Goal: Register for event/course

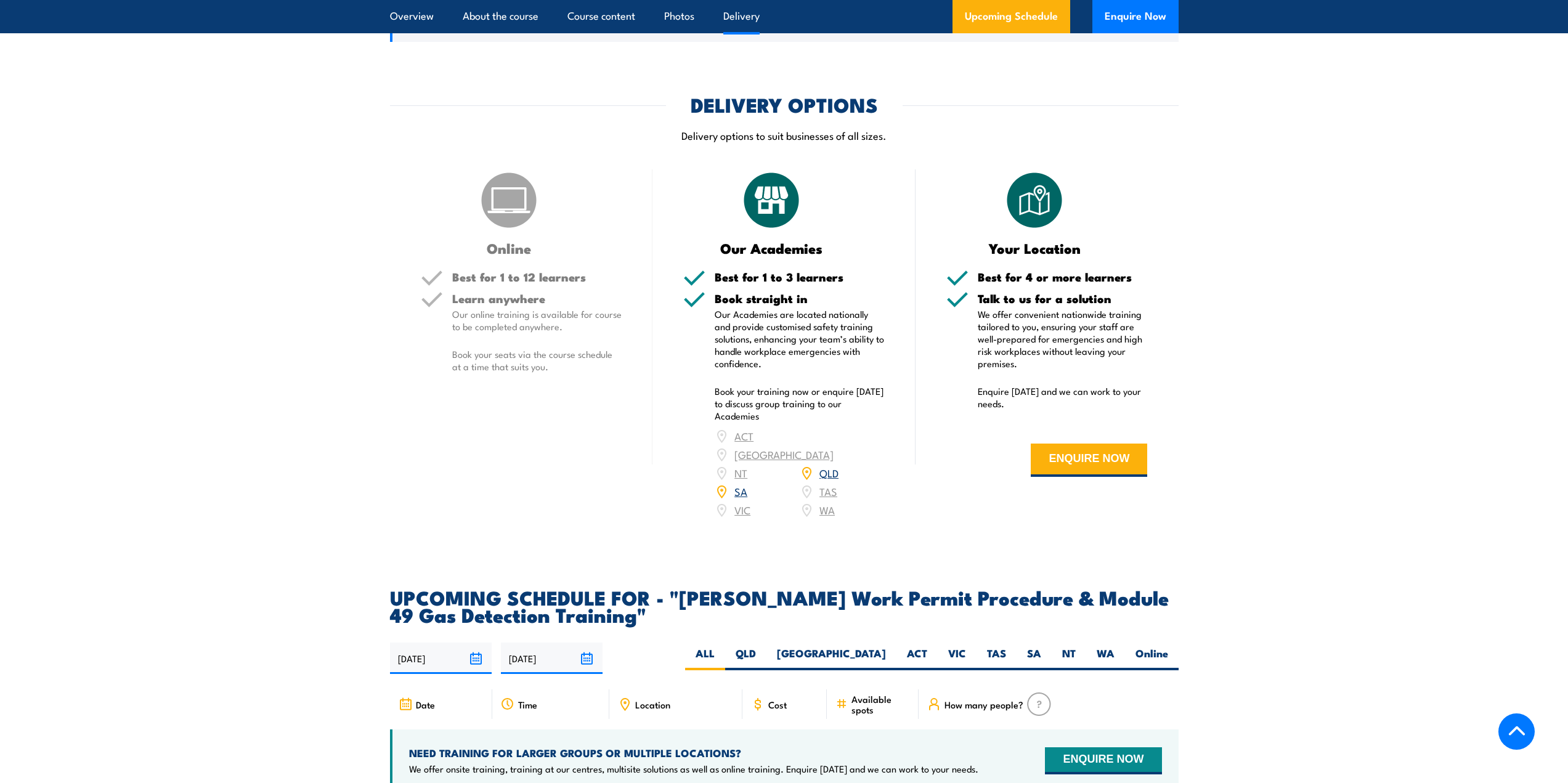
scroll to position [1725, 0]
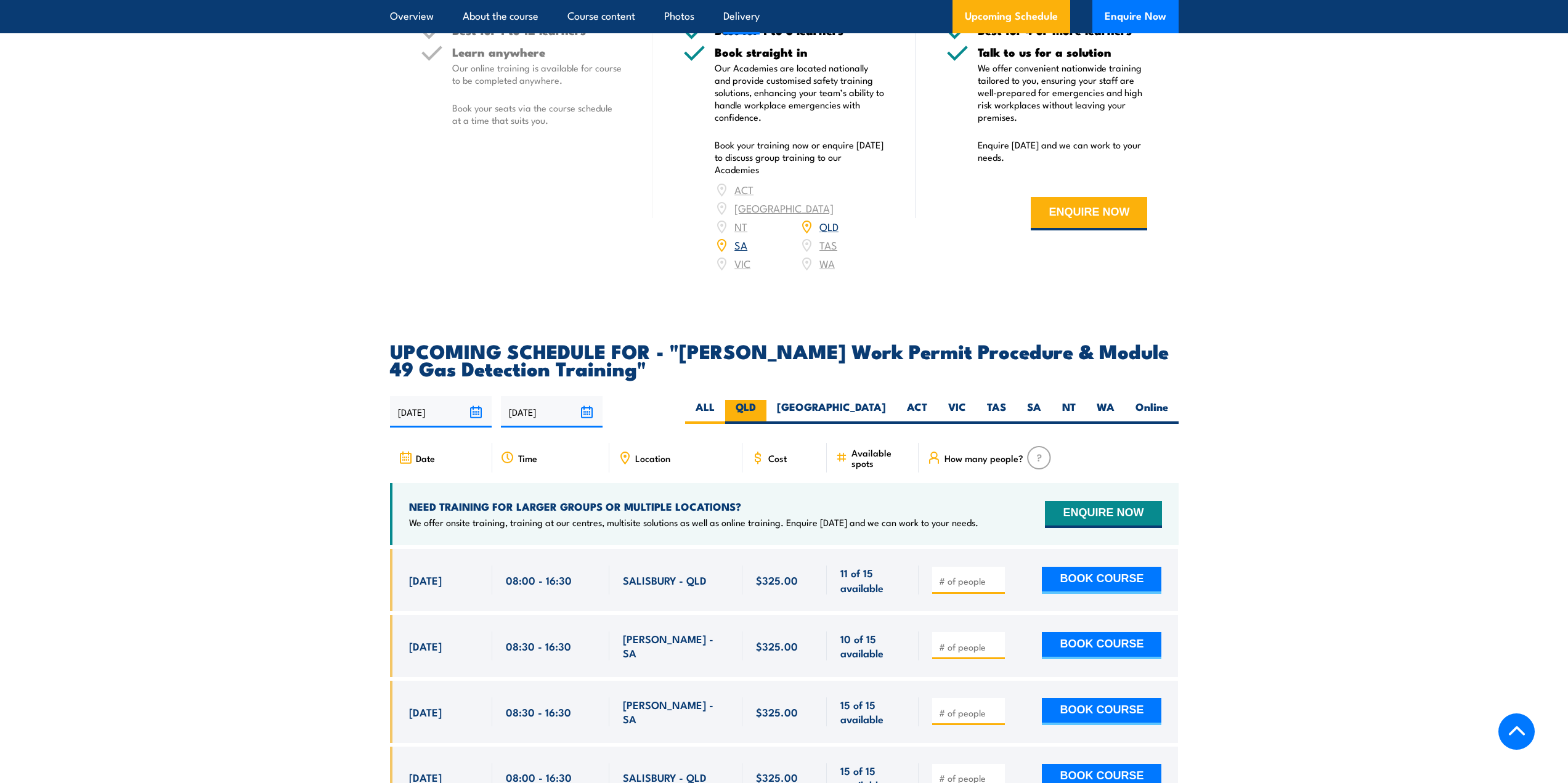
click at [767, 400] on label "QLD" at bounding box center [746, 411] width 41 height 24
click at [764, 400] on input "QLD" at bounding box center [760, 404] width 8 height 8
radio input "true"
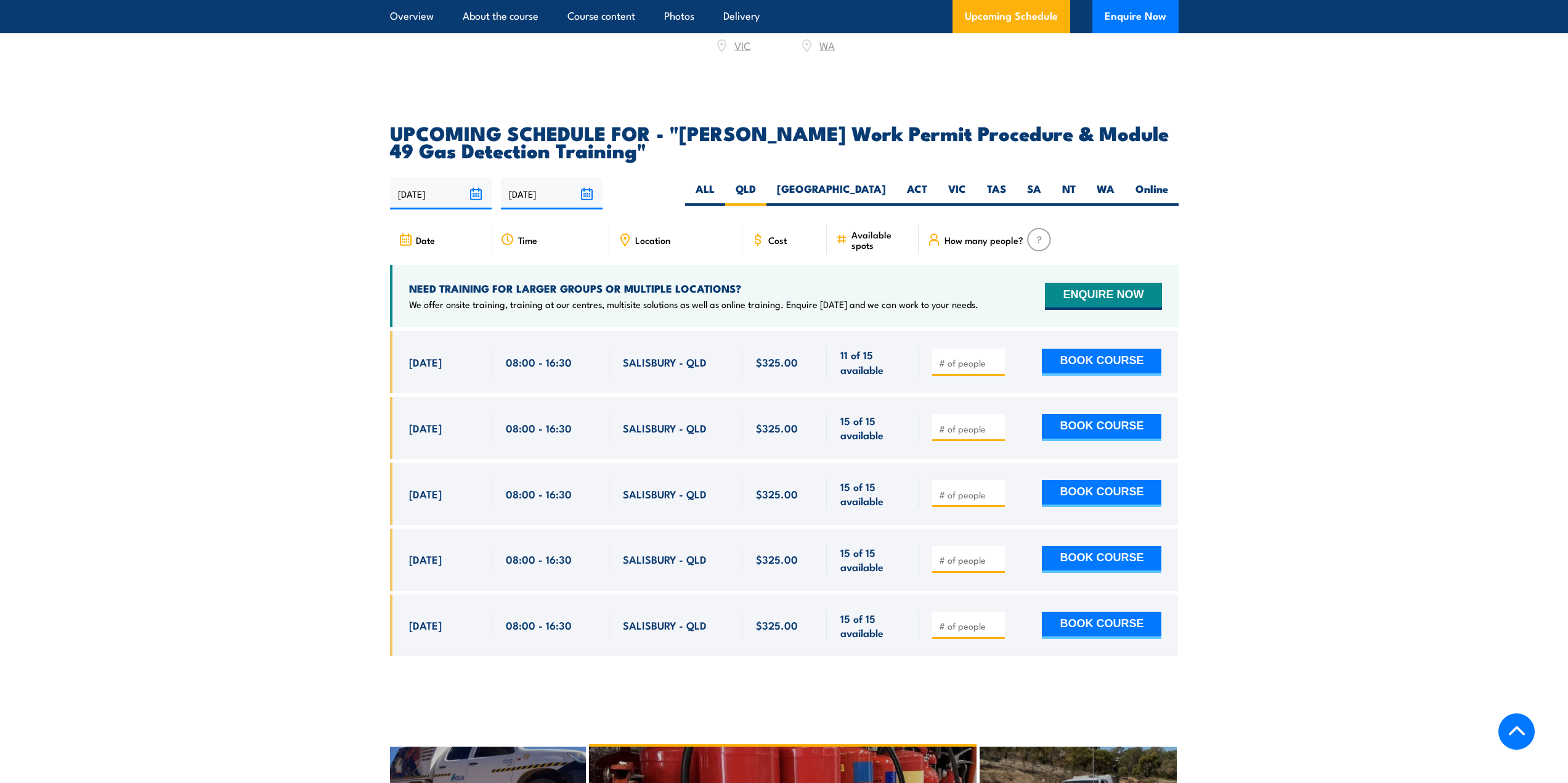
scroll to position [1892, 0]
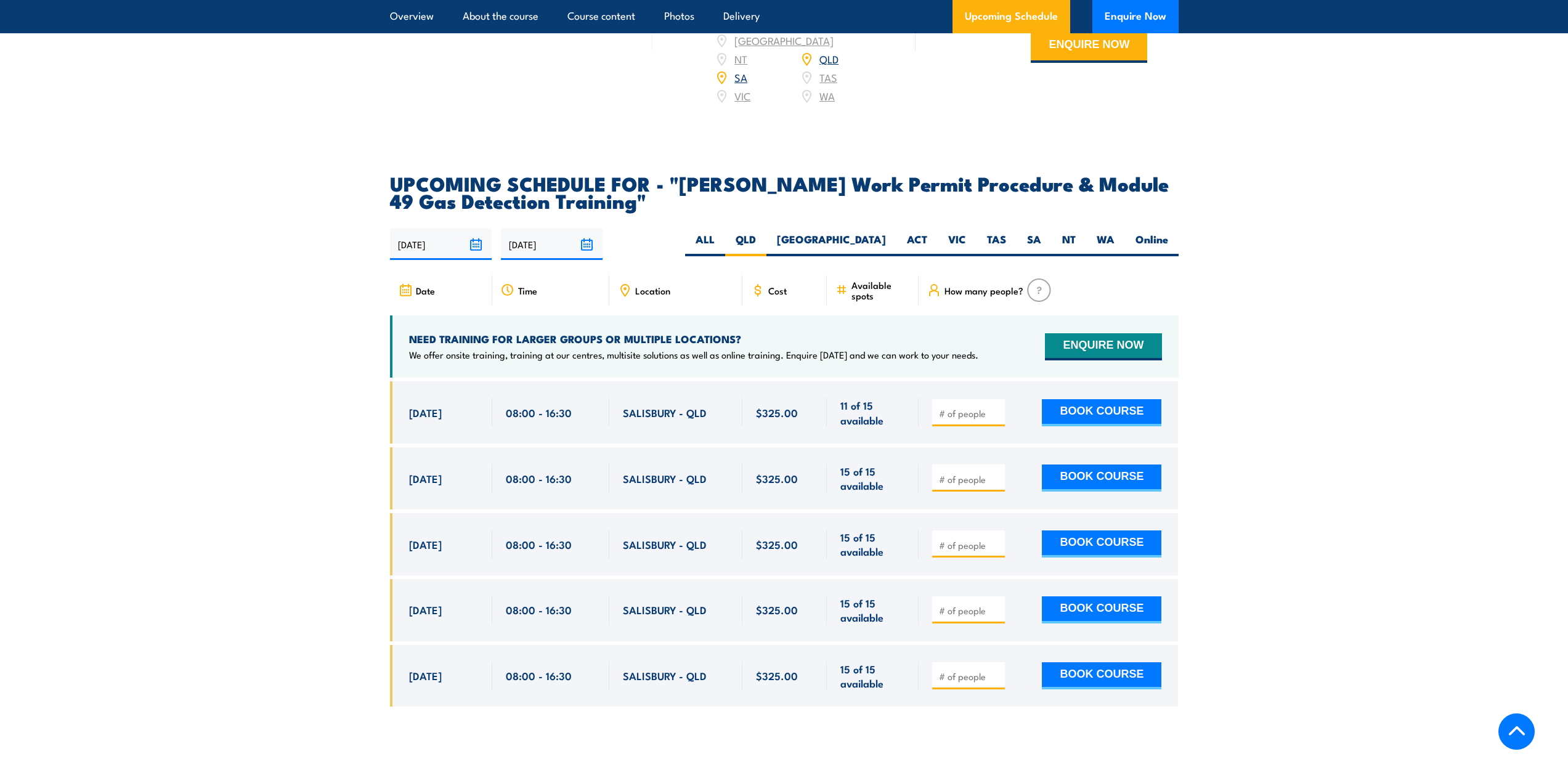
click at [1447, 357] on section "UPCOMING SCHEDULE FOR - "[PERSON_NAME] Work Permit Procedure & Module 49 Gas De…" at bounding box center [784, 449] width 1568 height 551
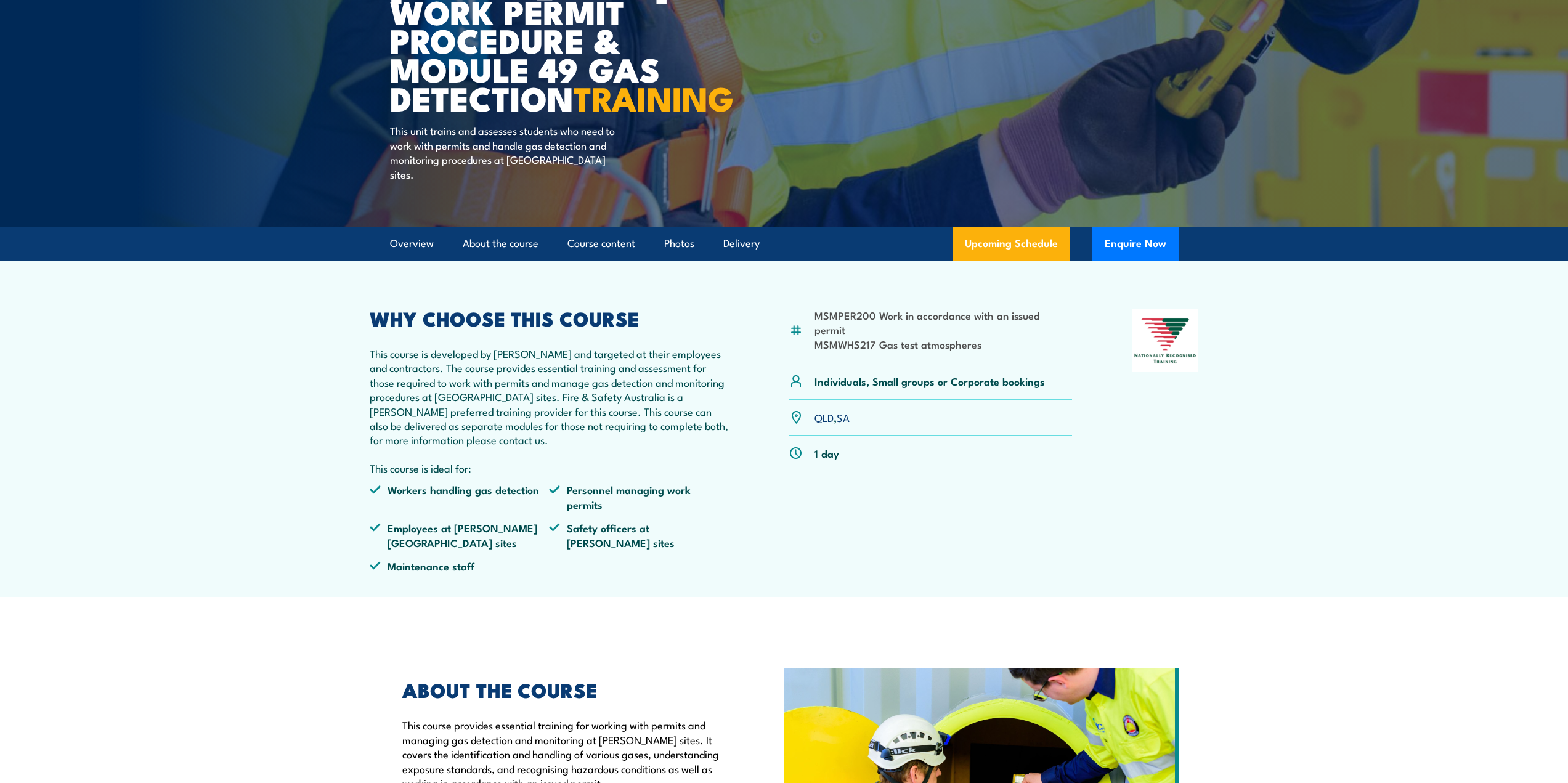
scroll to position [0, 0]
